Goal: Transaction & Acquisition: Subscribe to service/newsletter

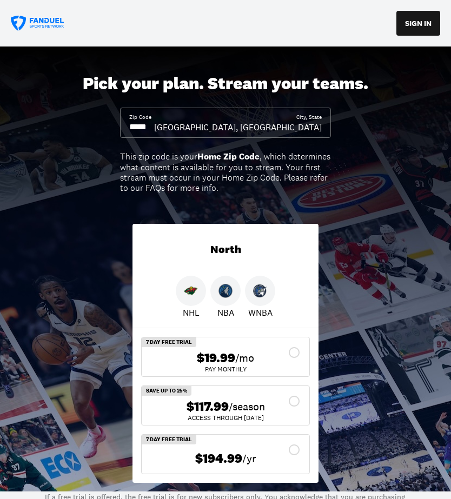
click at [154, 126] on input at bounding box center [141, 127] width 25 height 12
click at [154, 130] on input at bounding box center [141, 127] width 25 height 12
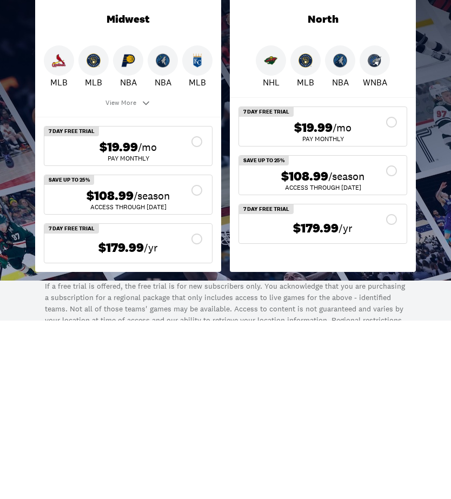
scroll to position [151, 0]
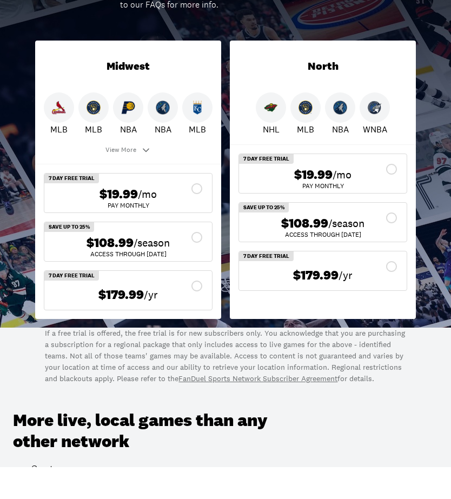
type input "*****"
click at [142, 177] on icon at bounding box center [146, 182] width 11 height 11
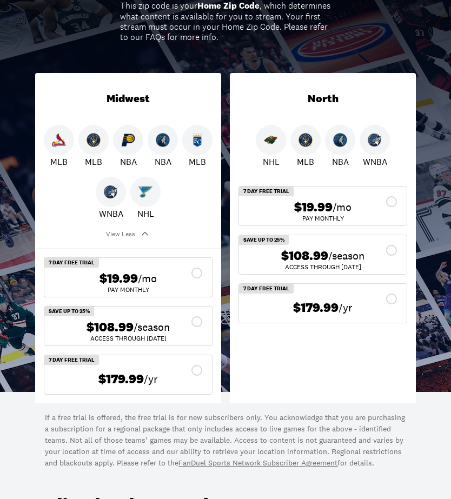
click at [124, 192] on div at bounding box center [111, 192] width 30 height 30
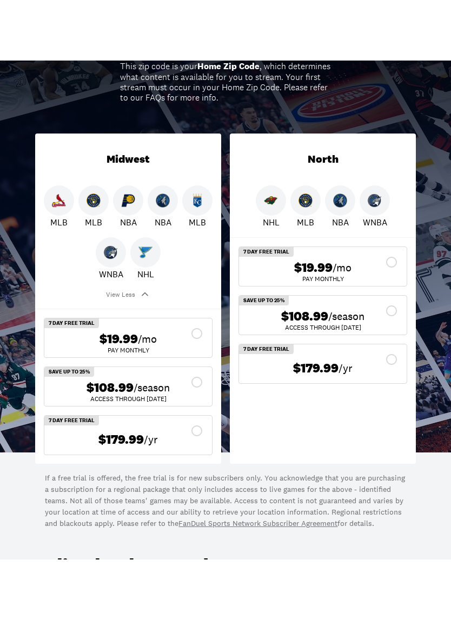
scroll to position [166, 0]
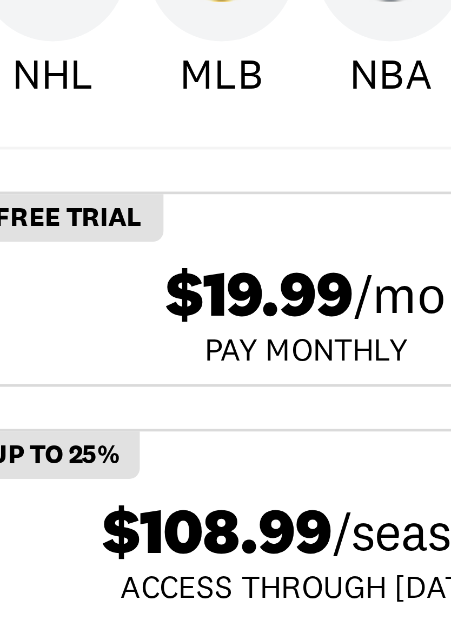
click at [239, 219] on div "$108.99 /season ACCESS THROUGH [DATE]" at bounding box center [323, 238] width 168 height 39
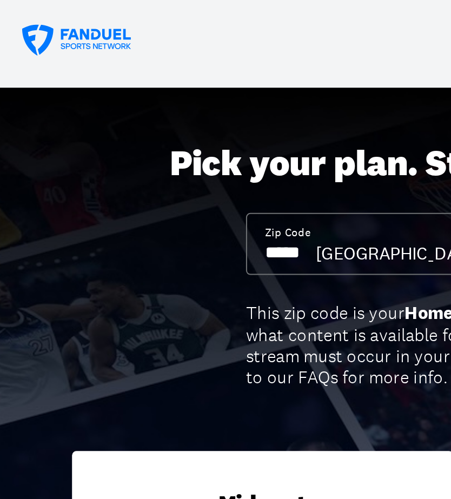
scroll to position [0, 0]
